Goal: Task Accomplishment & Management: Manage account settings

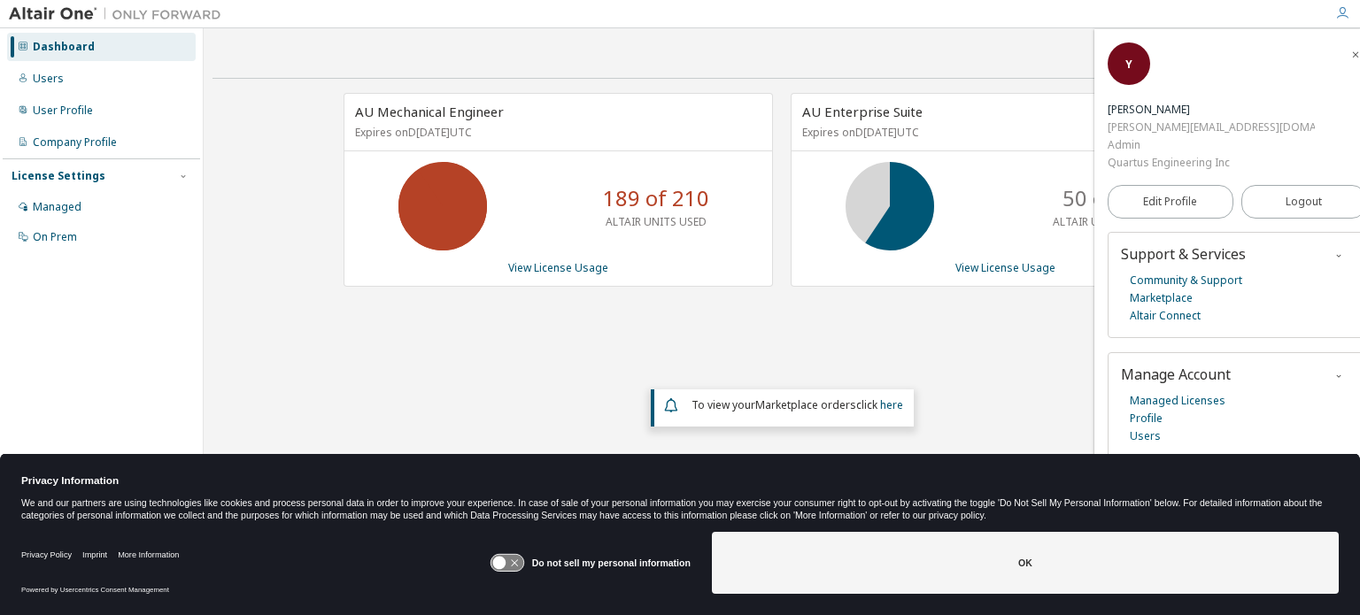
click at [27, 46] on icon at bounding box center [23, 46] width 11 height 11
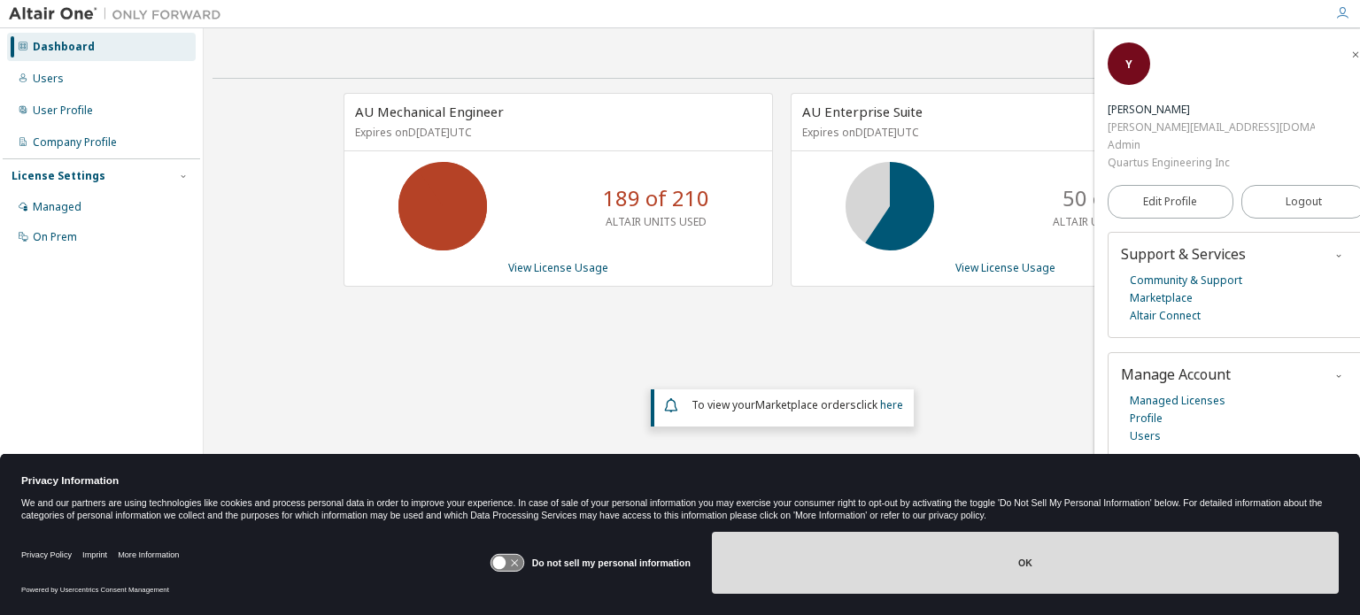
click at [1017, 571] on button "OK" at bounding box center [1025, 563] width 627 height 62
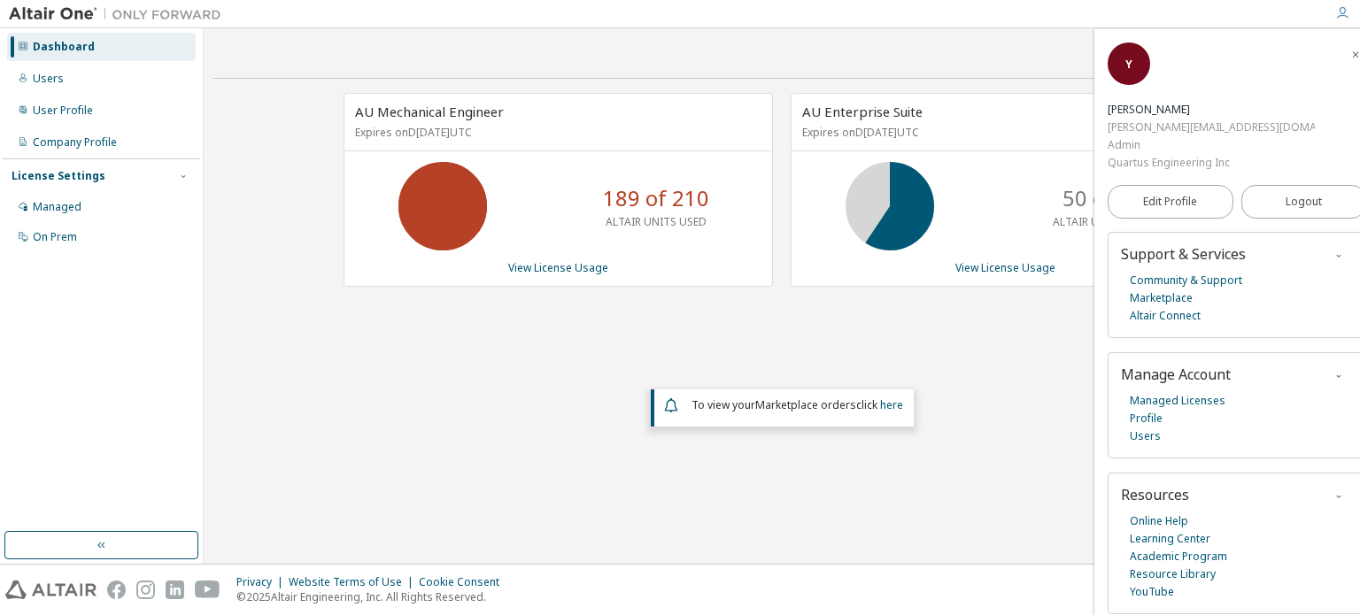
click at [1350, 56] on icon "button" at bounding box center [1355, 55] width 11 height 11
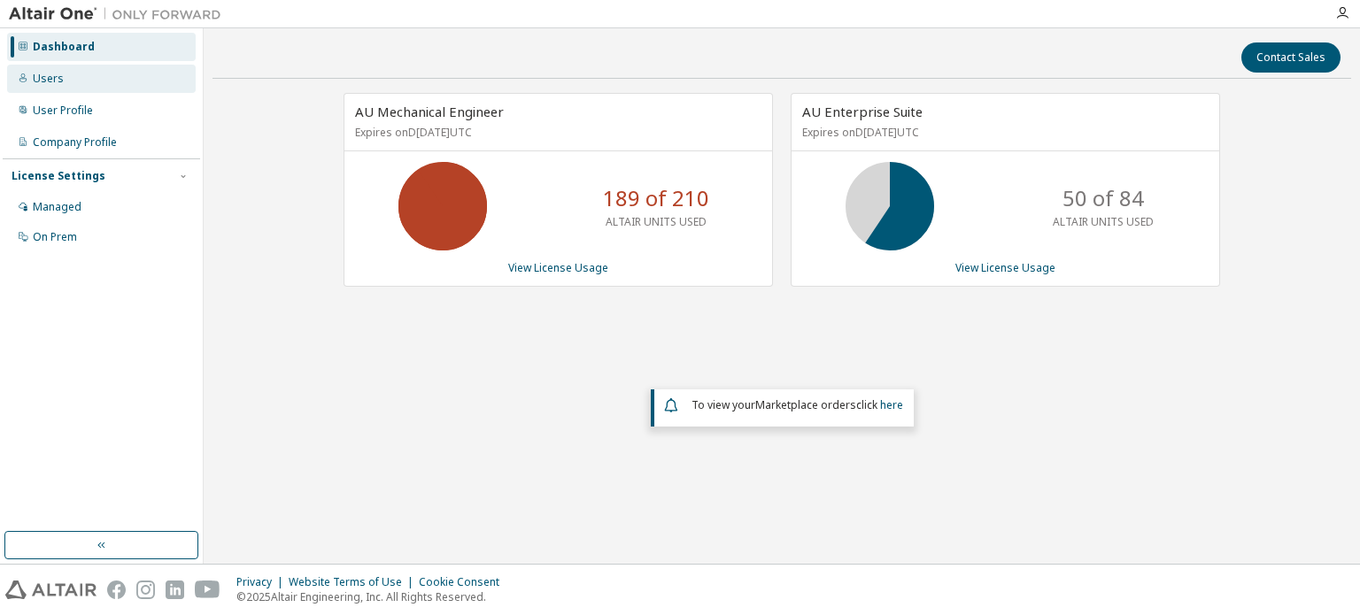
click at [62, 81] on div "Users" at bounding box center [101, 79] width 189 height 28
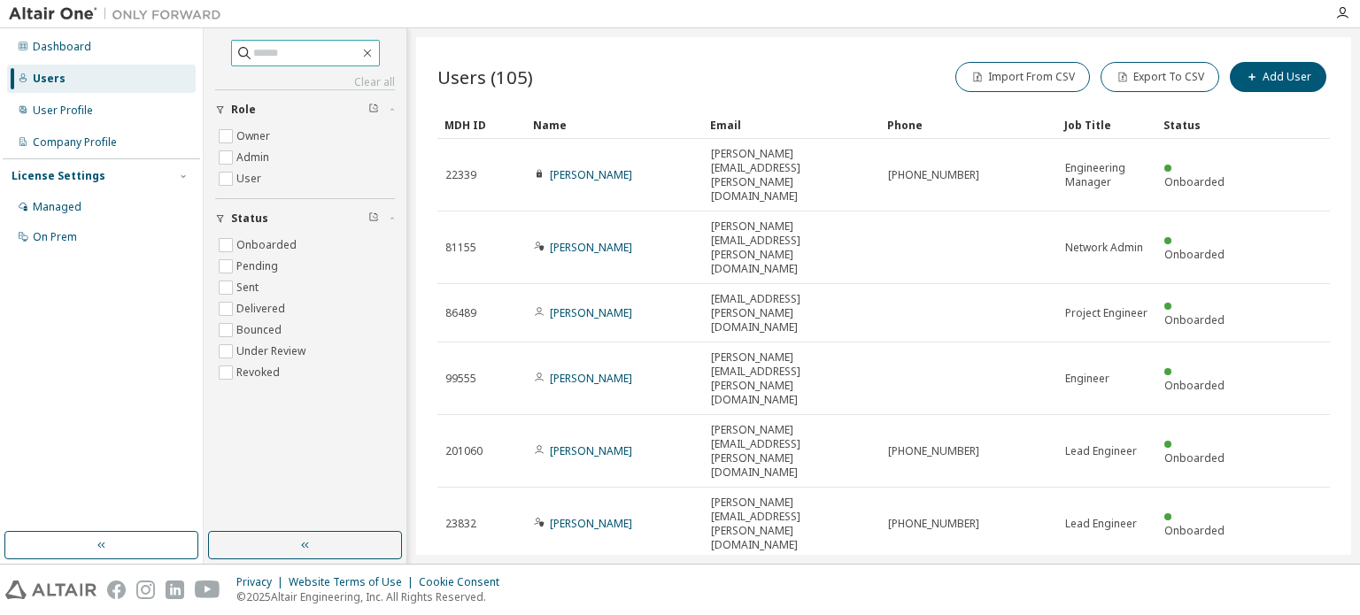
click at [311, 52] on input "text" at bounding box center [306, 53] width 106 height 18
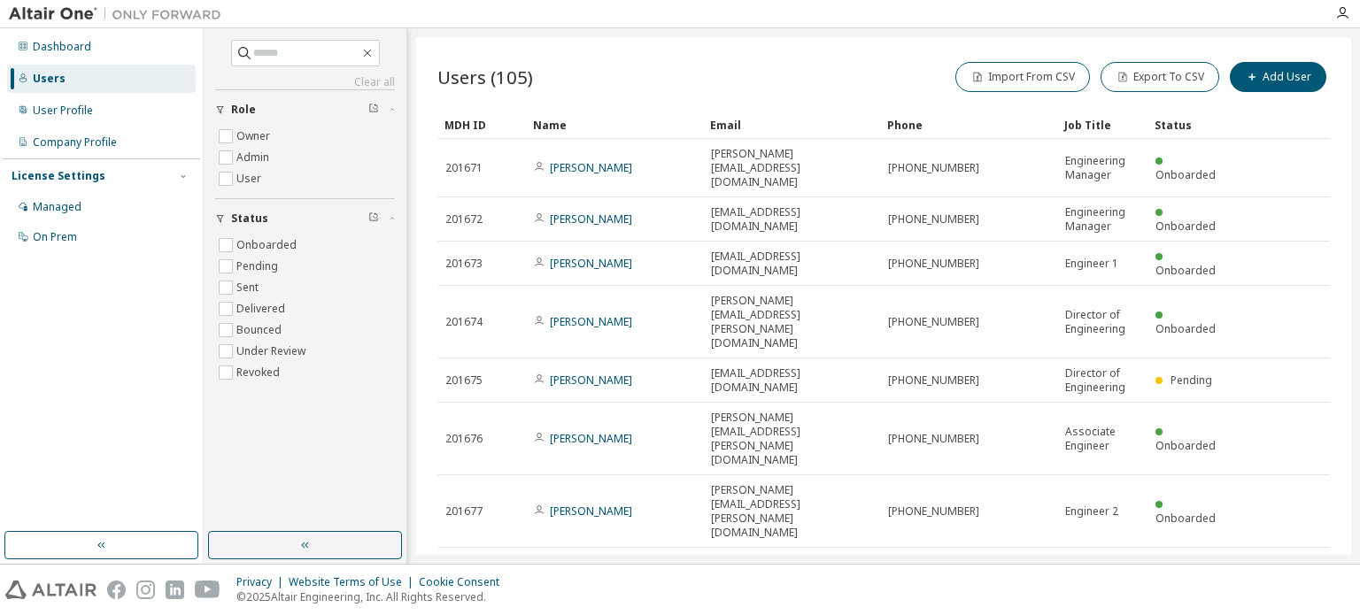
scroll to position [66, 0]
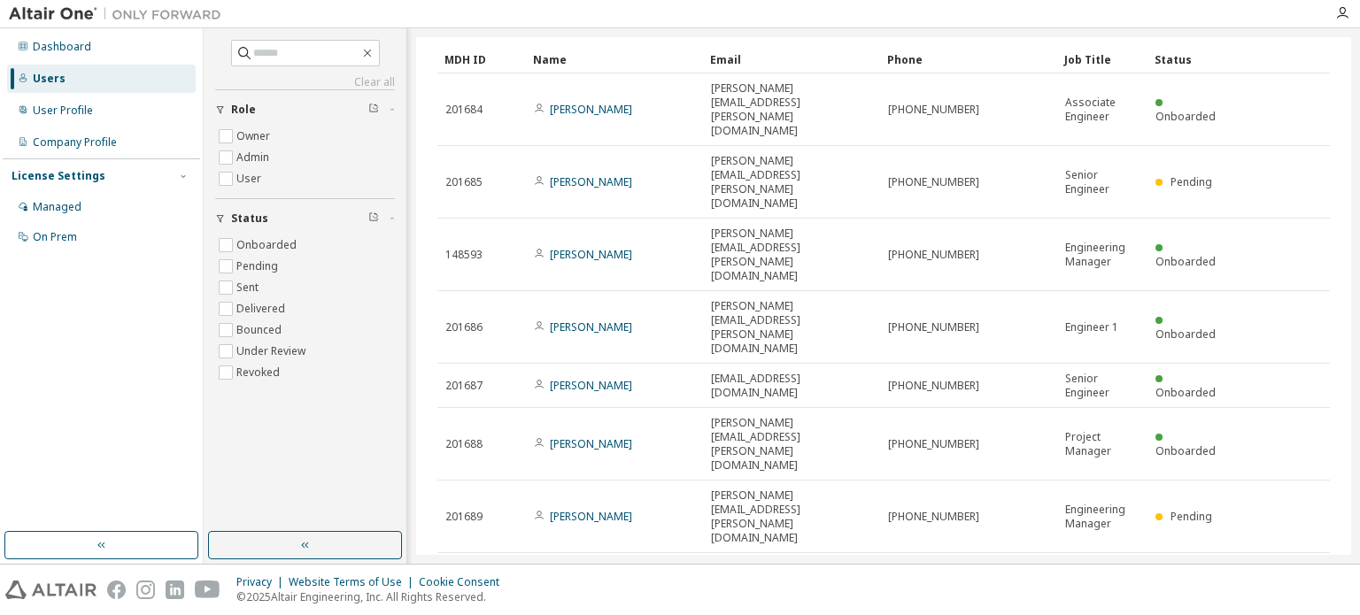
type input "*"
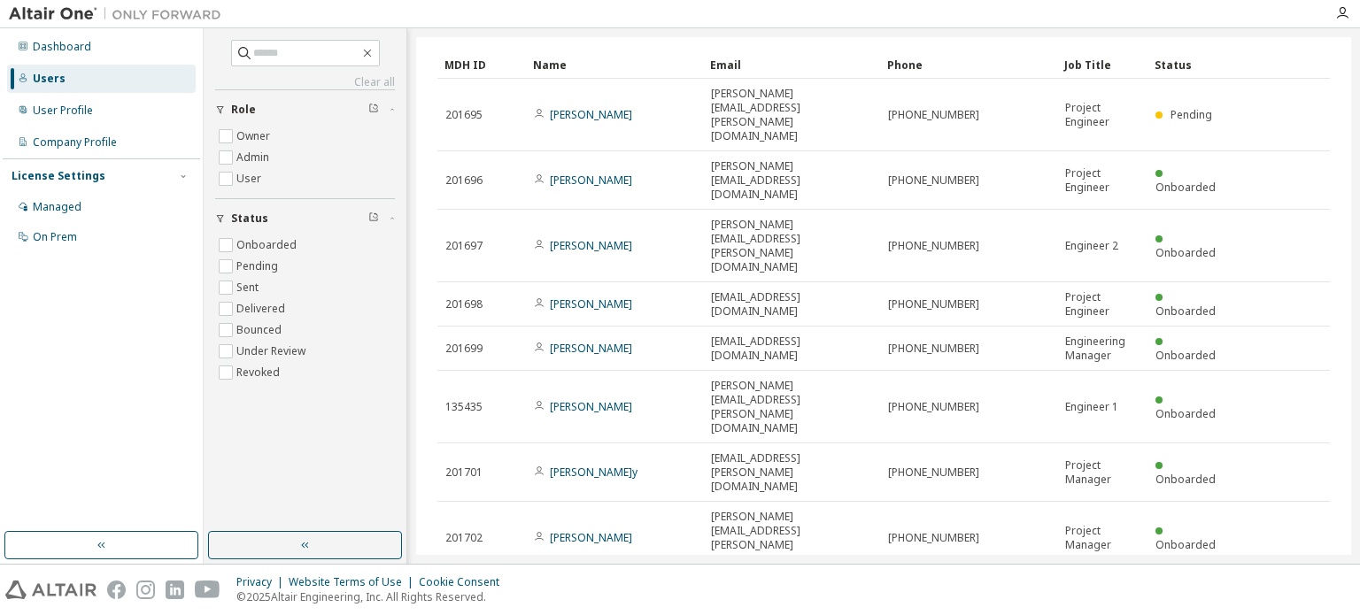
scroll to position [59, 0]
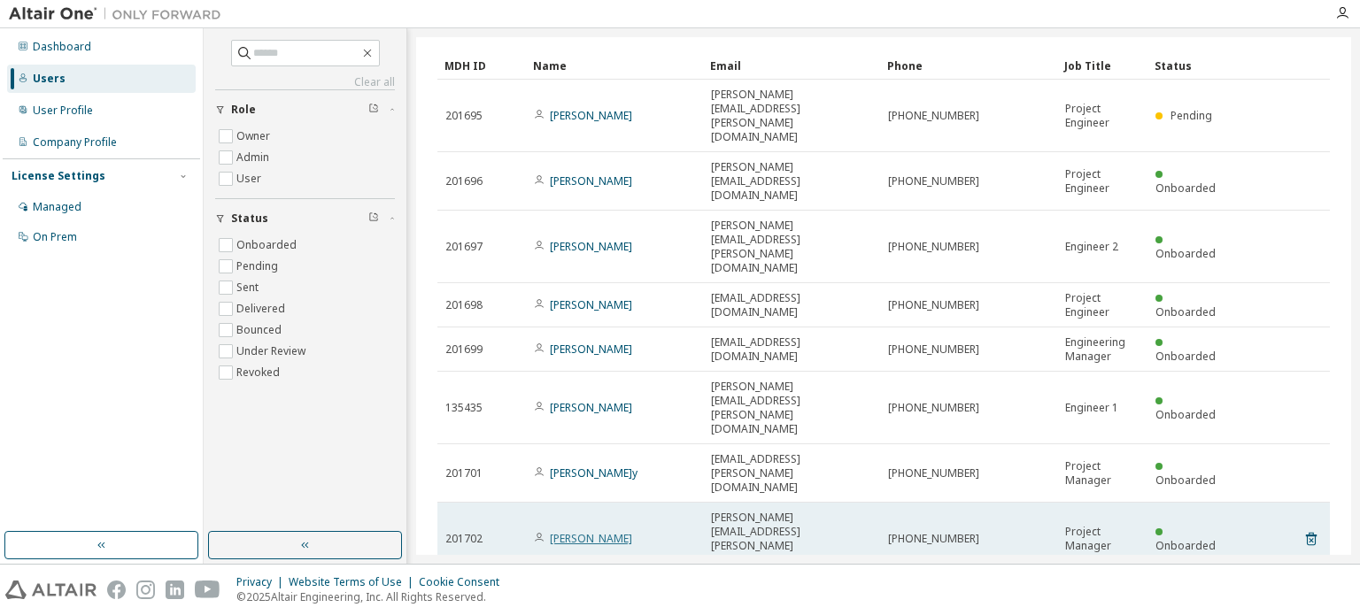
click at [621, 531] on link "[PERSON_NAME]" at bounding box center [591, 538] width 82 height 15
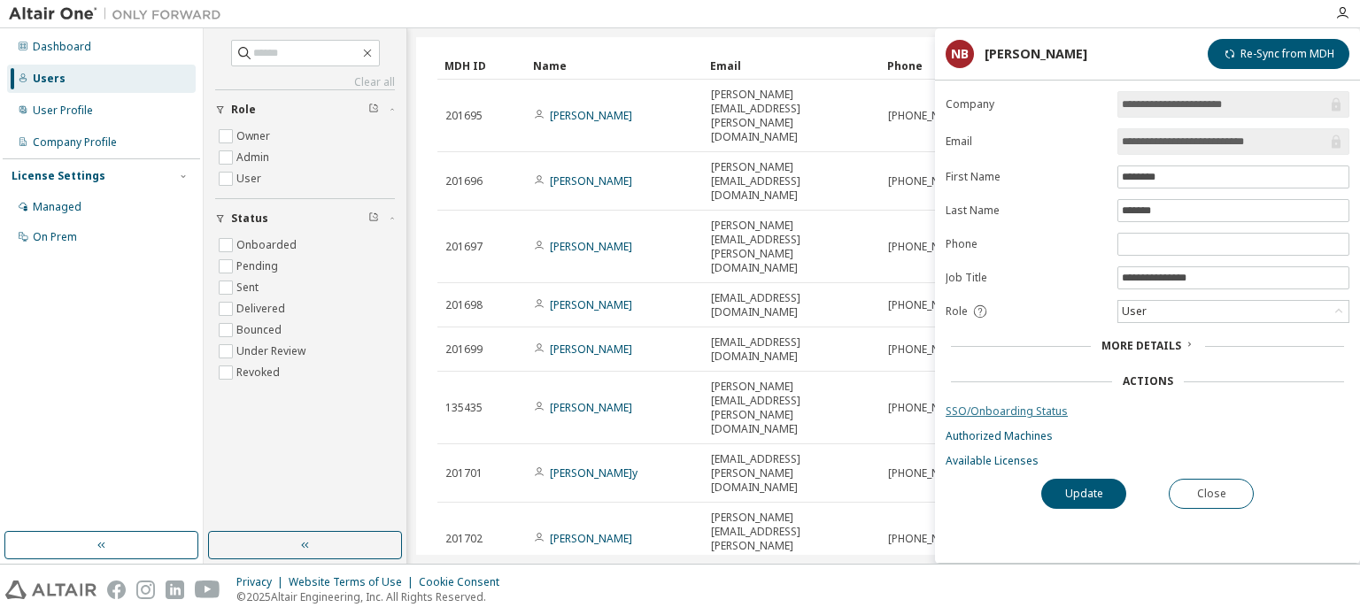
click at [1006, 408] on link "SSO/Onboarding Status" at bounding box center [1147, 412] width 404 height 14
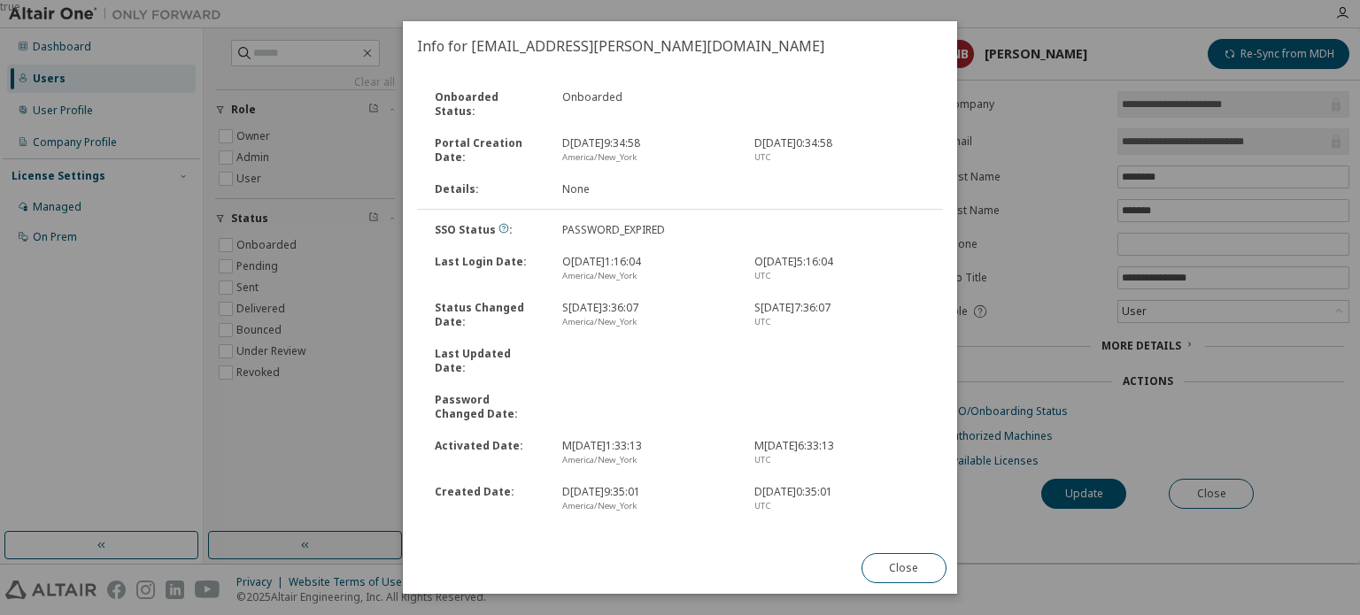
click at [470, 541] on link "Reset Password" at bounding box center [458, 548] width 82 height 15
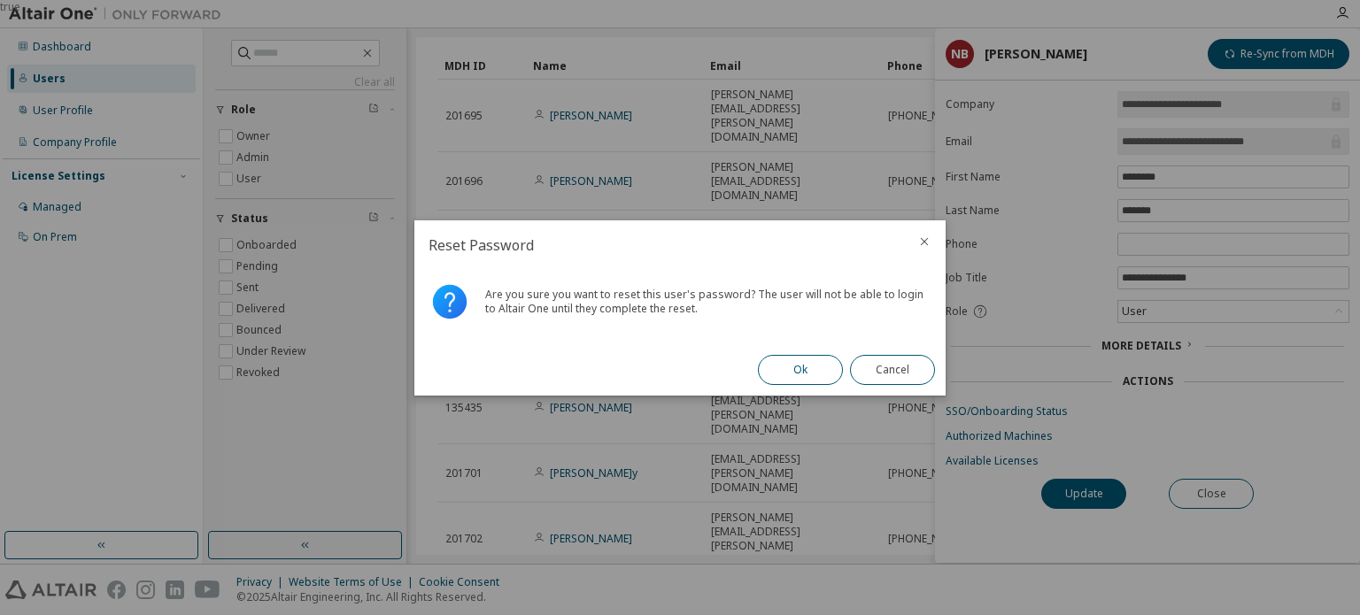
click at [817, 372] on button "Ok" at bounding box center [800, 370] width 85 height 30
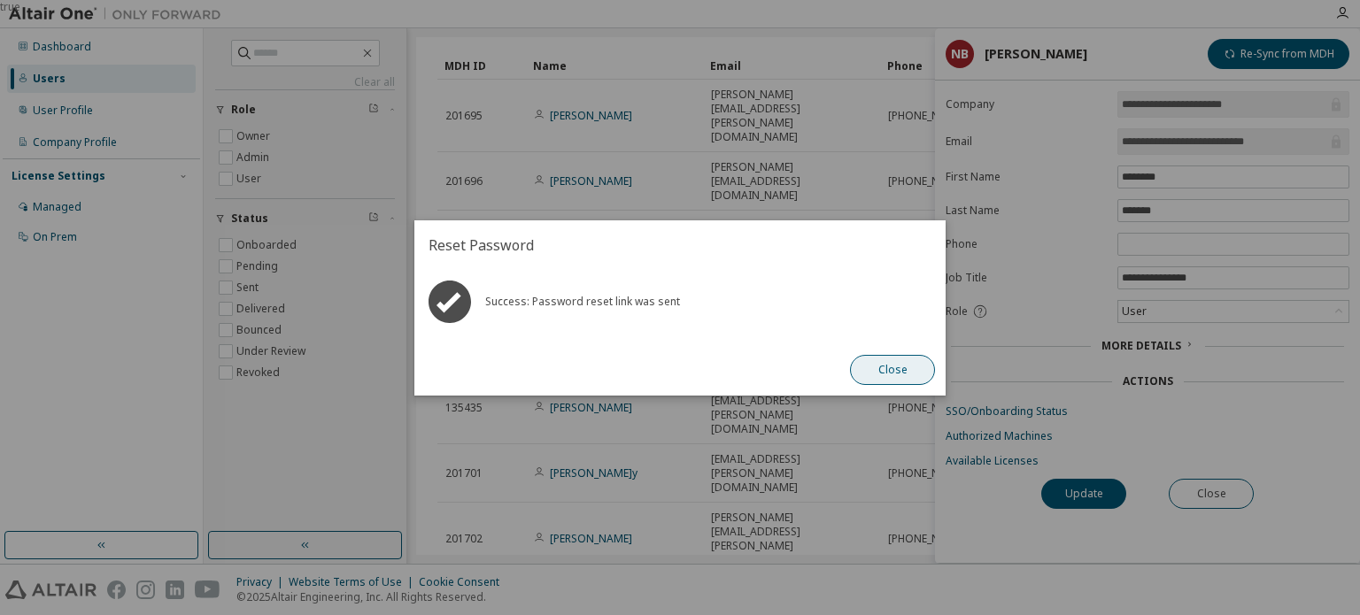
click at [911, 368] on button "Close" at bounding box center [892, 370] width 85 height 30
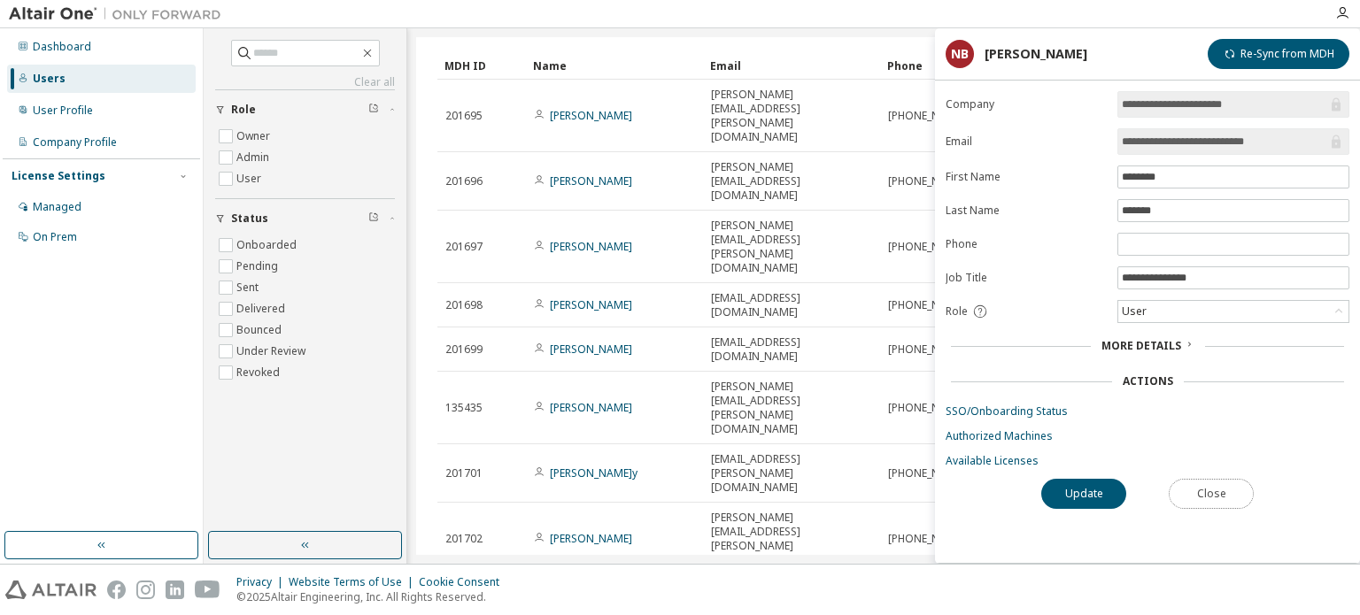
click at [1200, 497] on button "Close" at bounding box center [1211, 494] width 85 height 30
